Goal: Find specific page/section: Find specific page/section

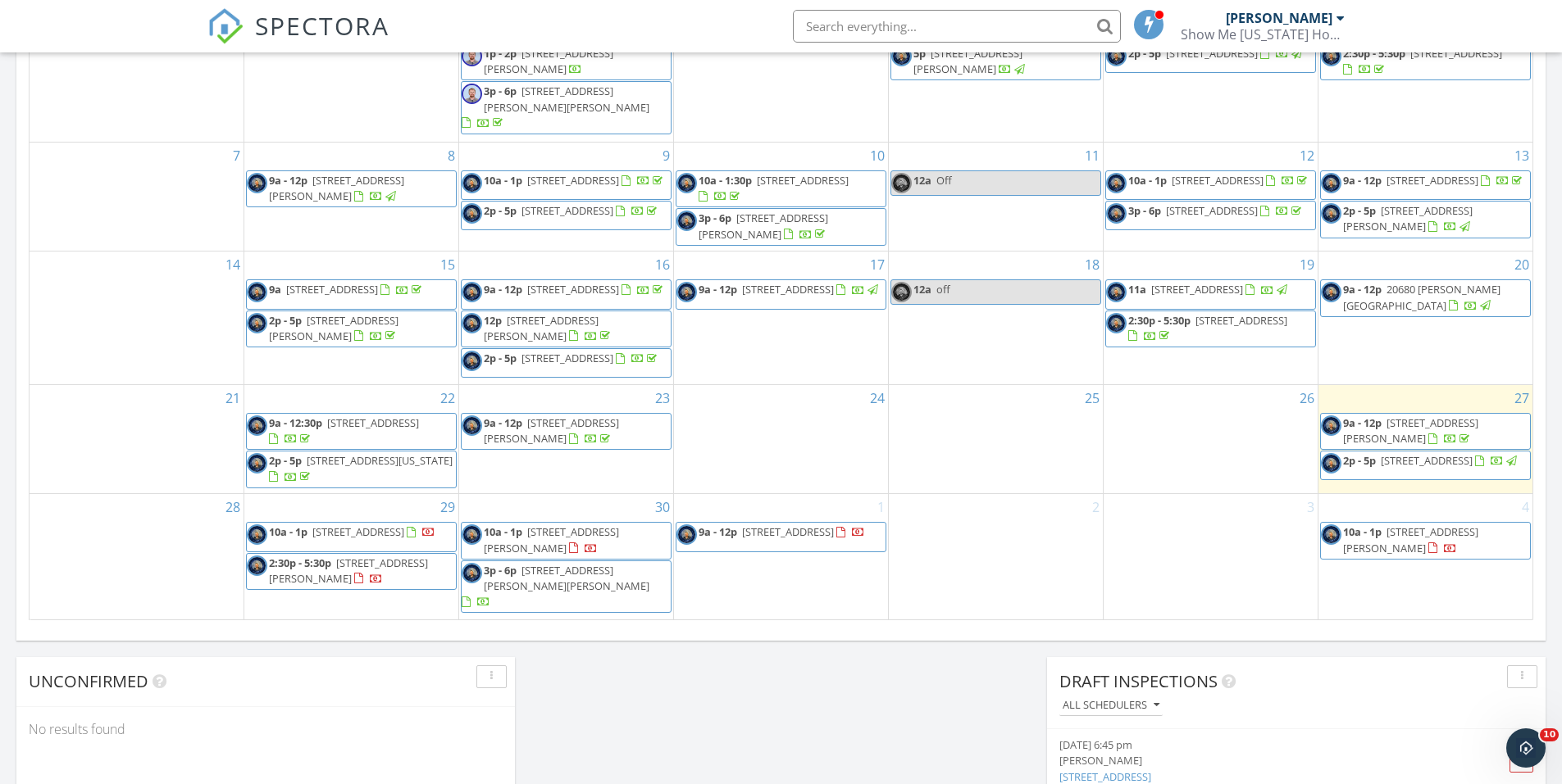
scroll to position [901, 0]
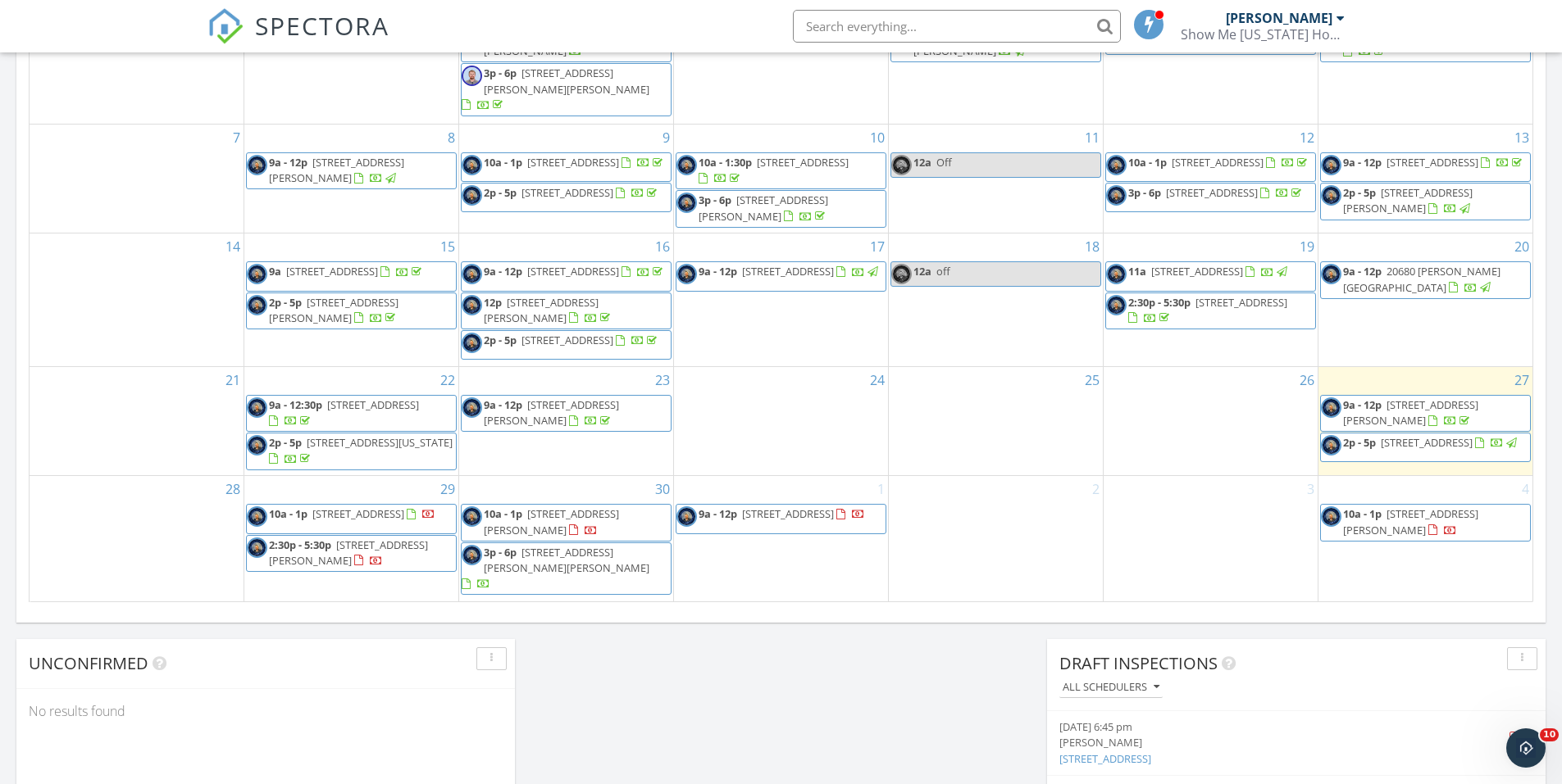
click at [559, 532] on span "[STREET_ADDRESS][PERSON_NAME]" at bounding box center [552, 521] width 135 height 30
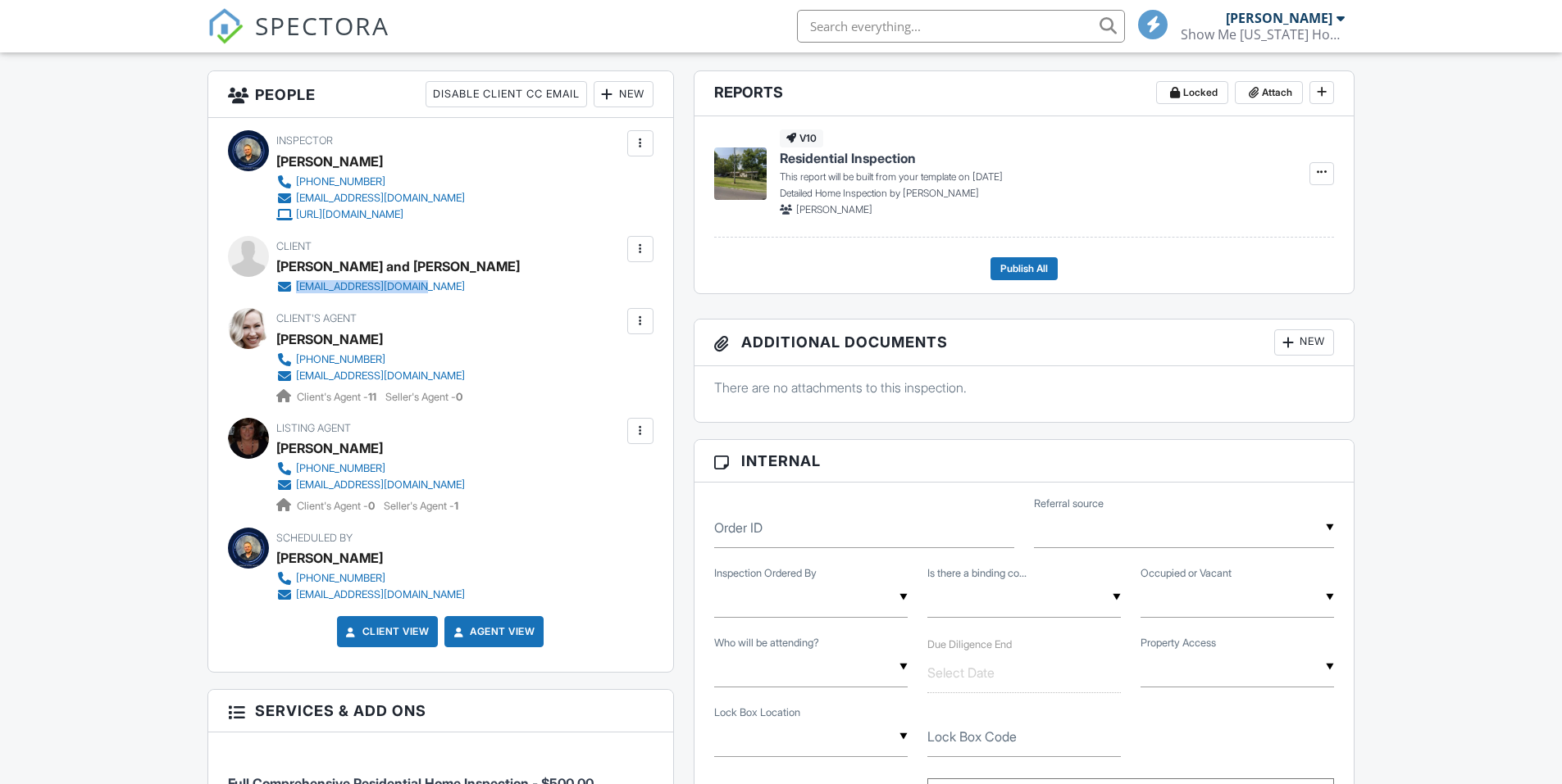
scroll to position [409, 0]
click at [292, 286] on div "Client [PERSON_NAME] and [PERSON_NAME] [EMAIL_ADDRESS][DOMAIN_NAME]" at bounding box center [430, 265] width 309 height 59
drag, startPoint x: 292, startPoint y: 286, endPoint x: 309, endPoint y: 285, distance: 17.0
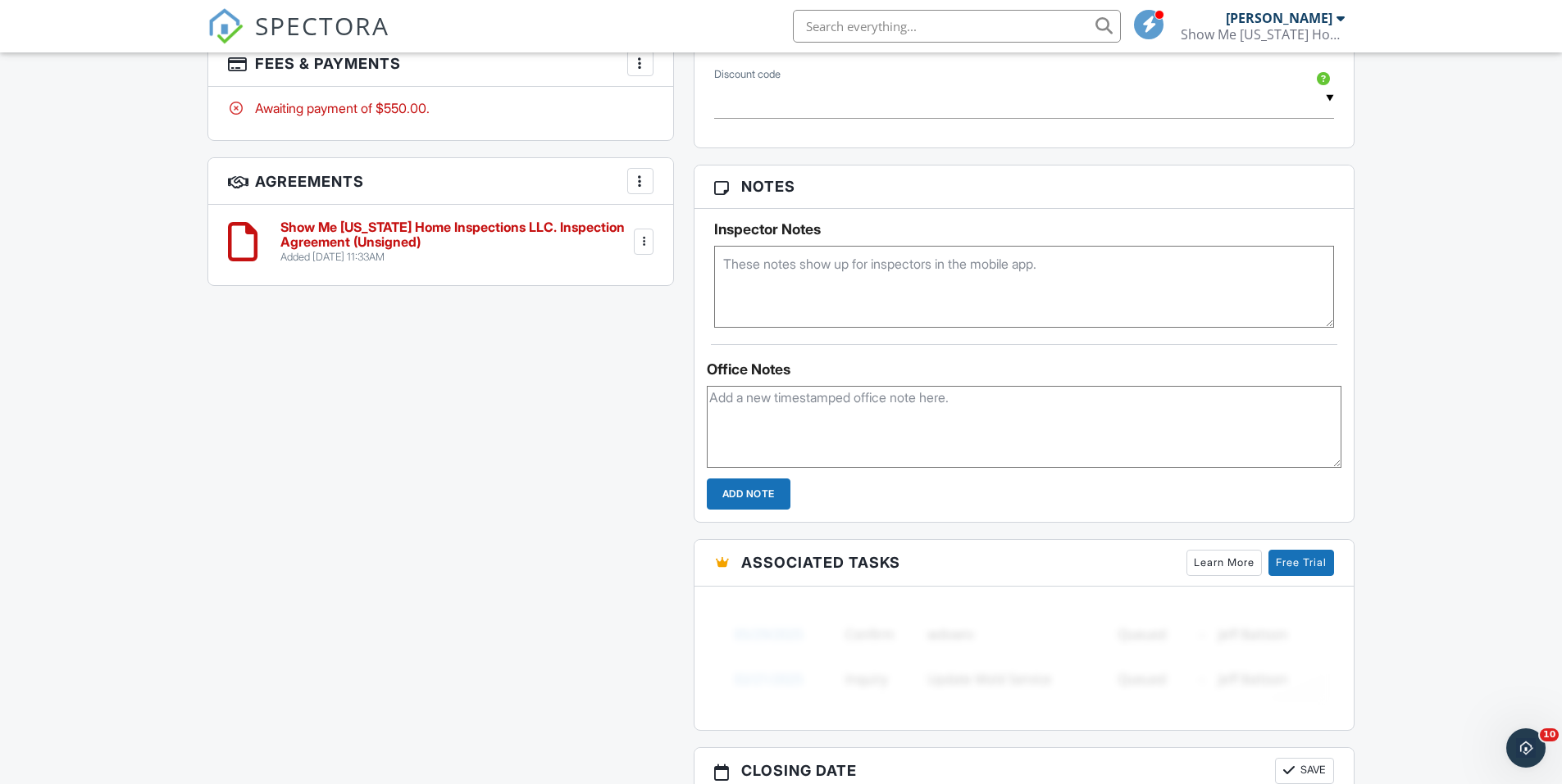
scroll to position [901, 0]
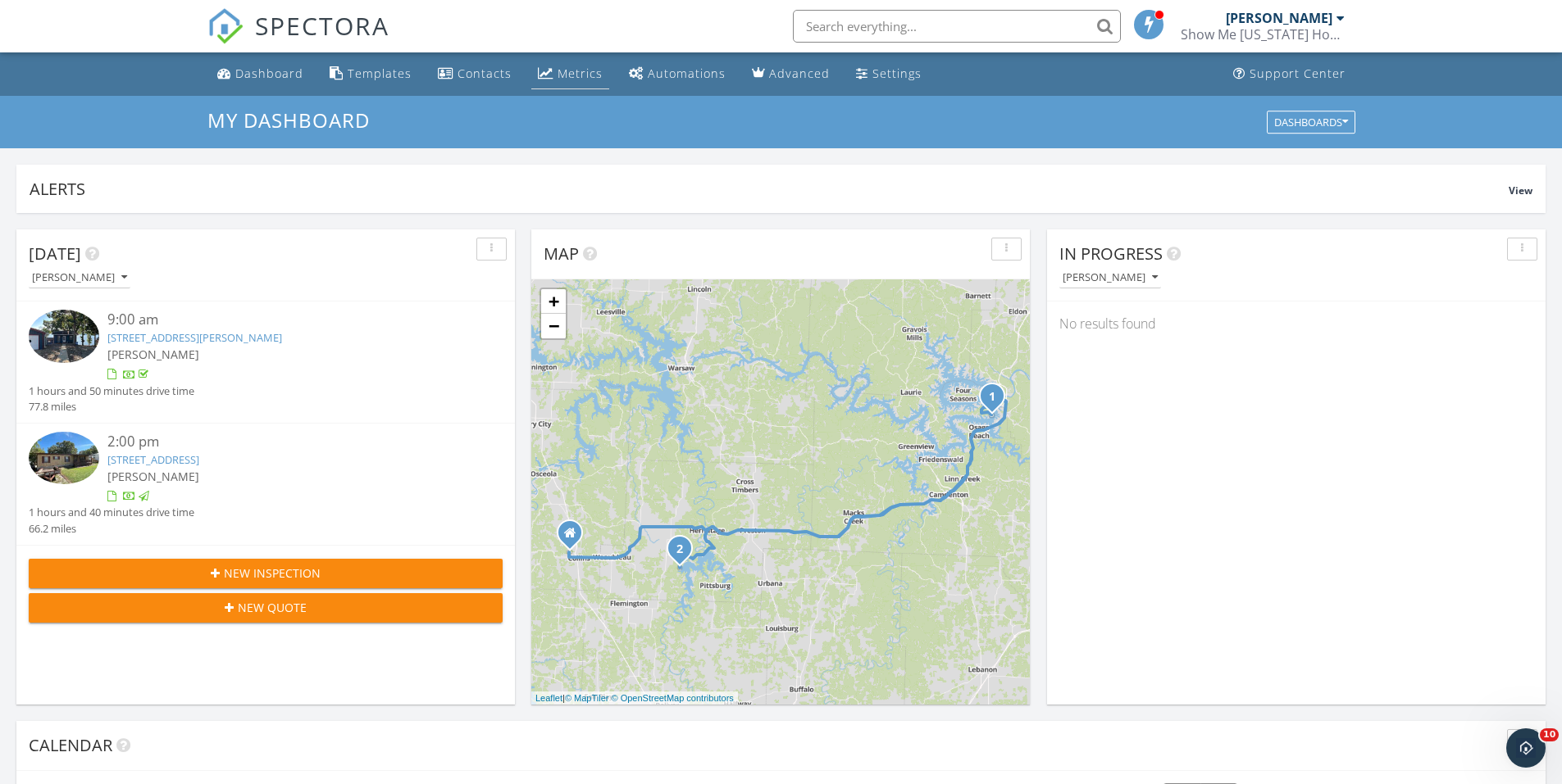
click at [580, 71] on div "Metrics" at bounding box center [581, 74] width 45 height 16
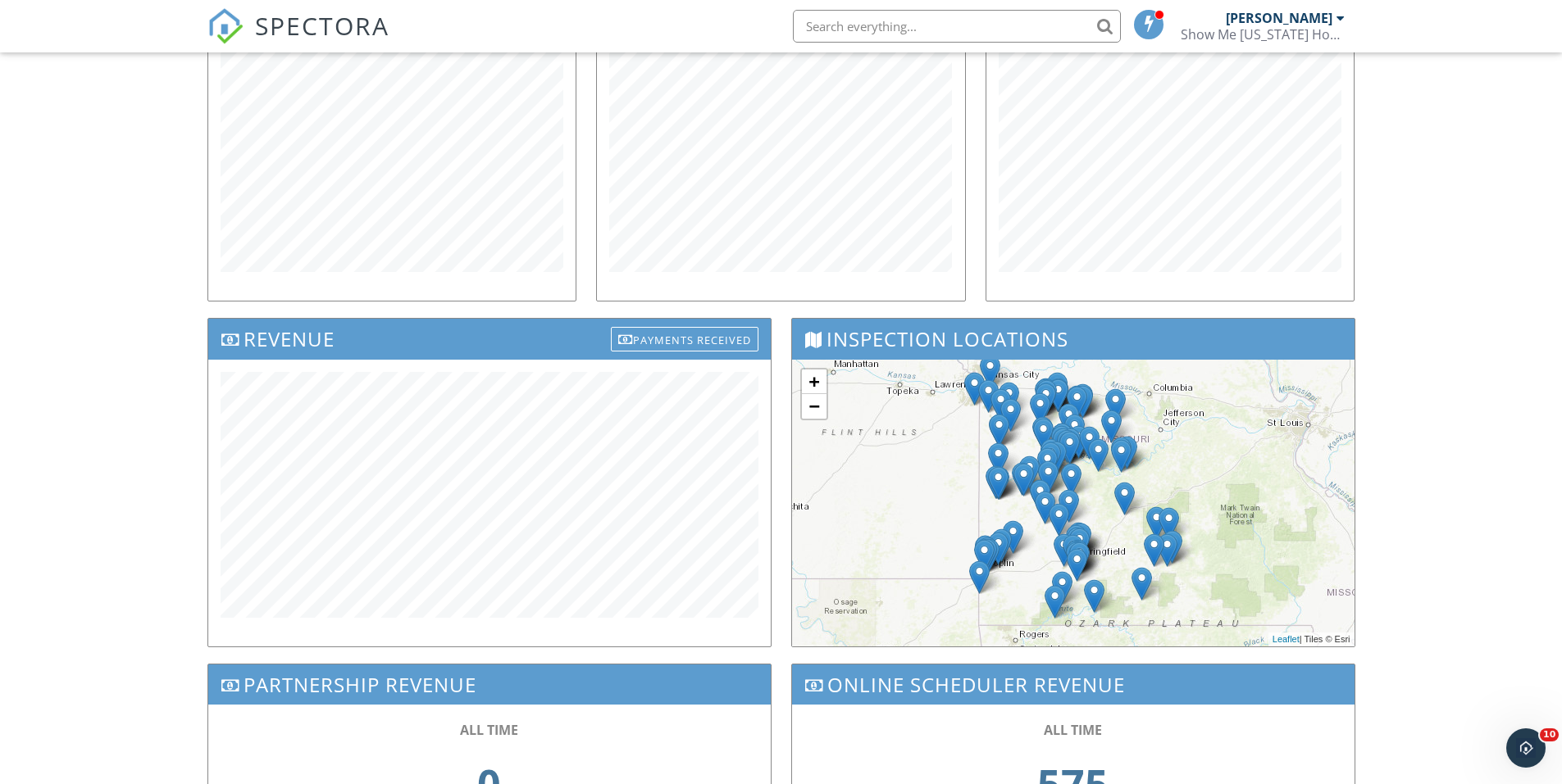
scroll to position [328, 0]
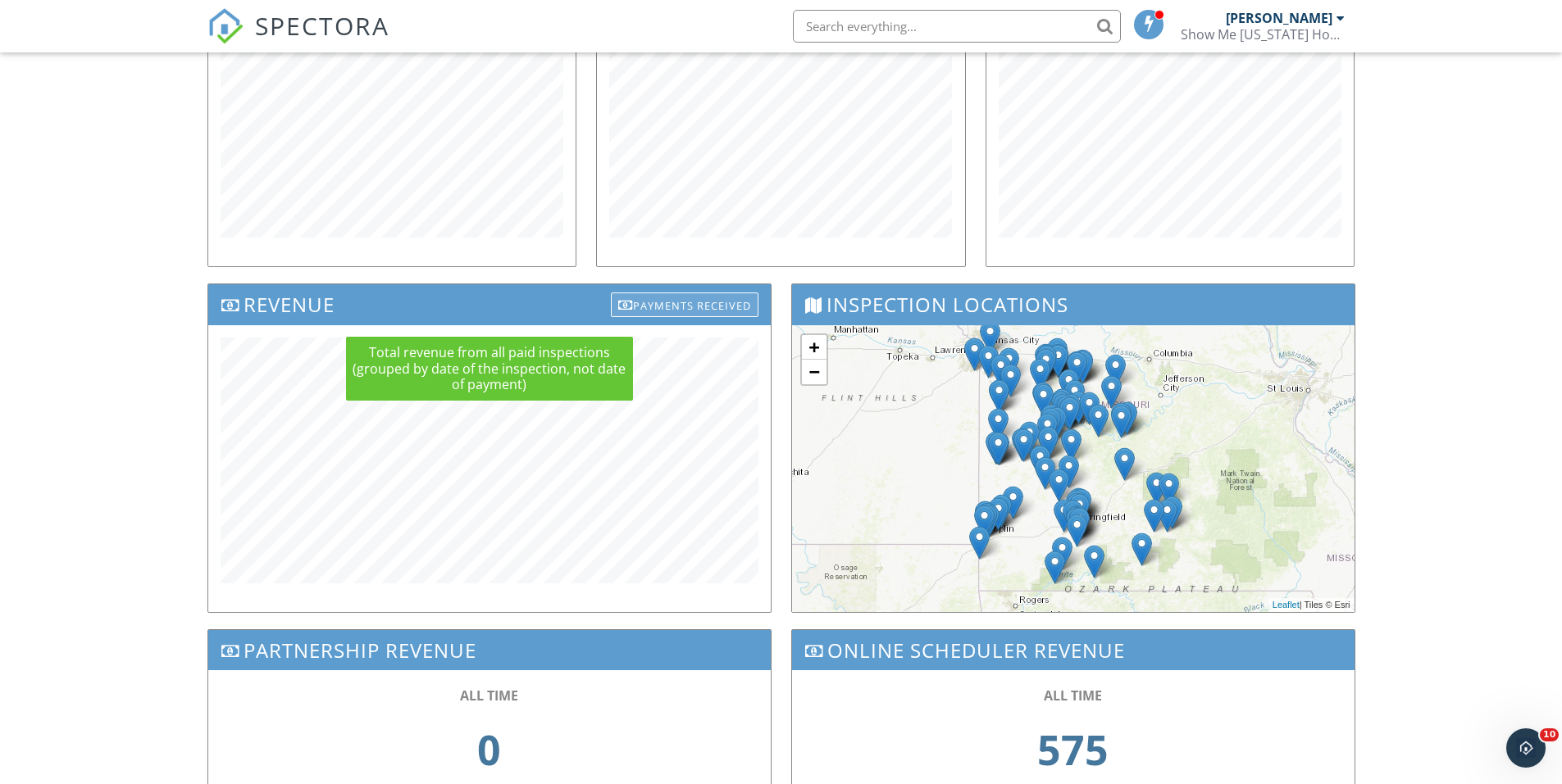
click at [688, 302] on div "Payments Received" at bounding box center [685, 304] width 148 height 24
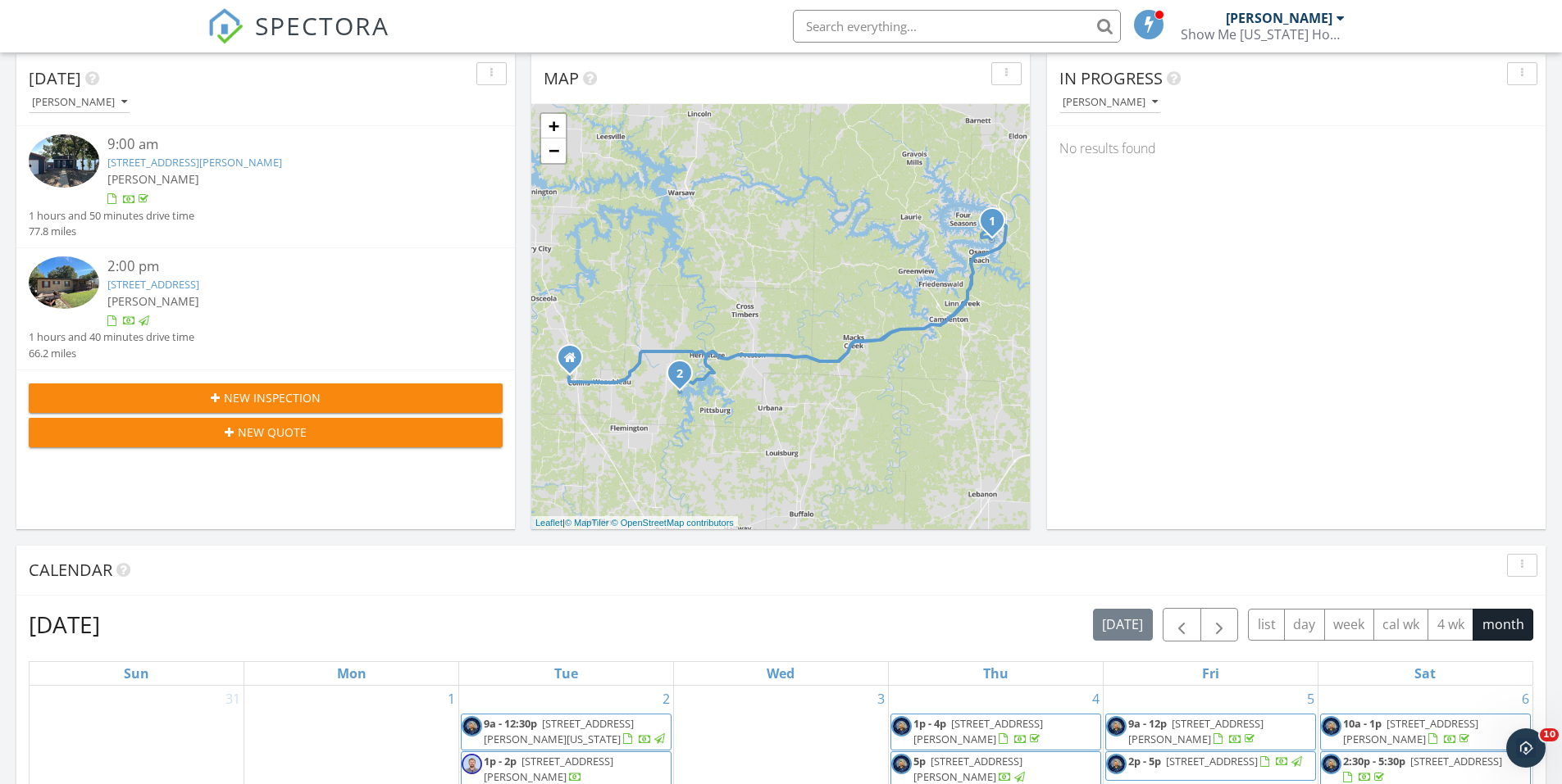
scroll to position [164, 0]
